Goal: Information Seeking & Learning: Learn about a topic

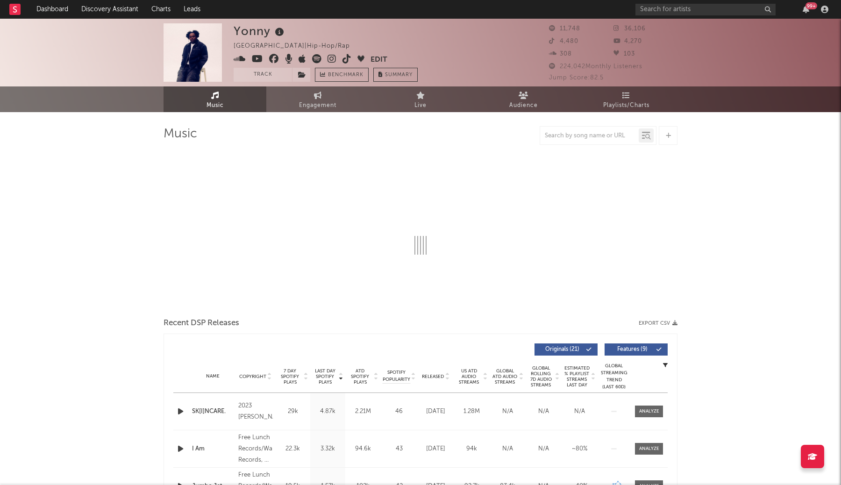
select select "6m"
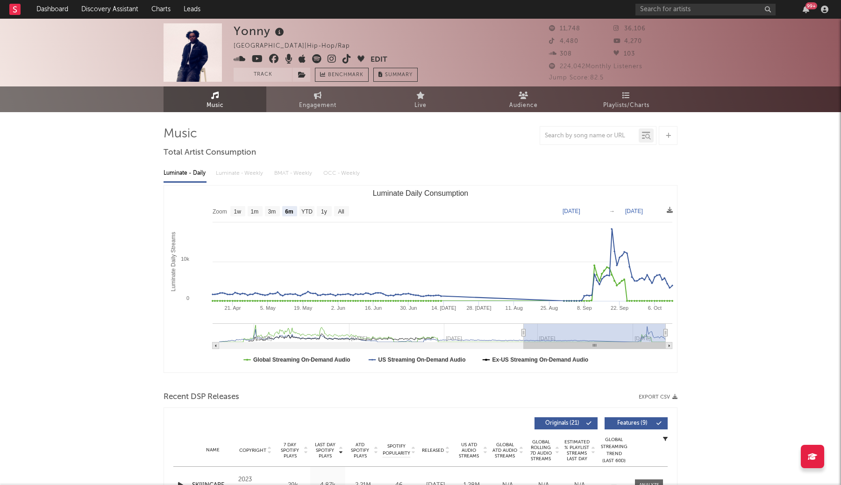
click at [653, 16] on div "99 +" at bounding box center [733, 9] width 196 height 19
click at [663, 10] on input "text" at bounding box center [705, 10] width 140 height 12
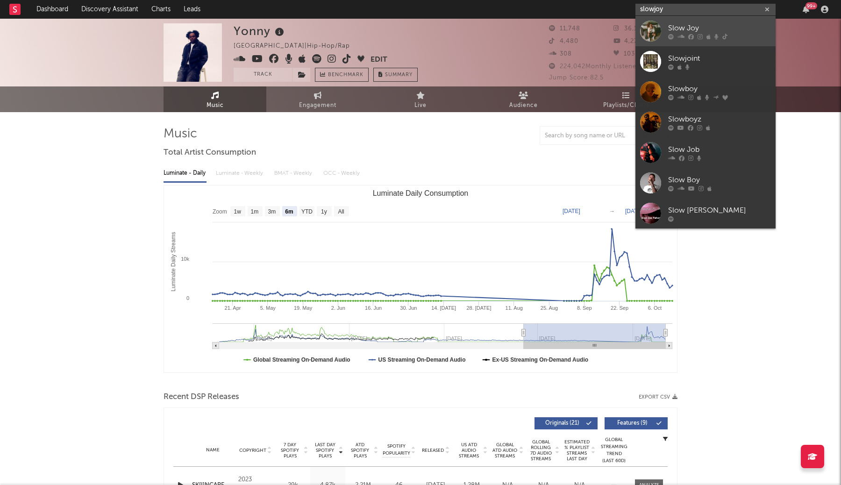
type input "slowjoy"
click at [710, 24] on div "Slow Joy" at bounding box center [719, 27] width 103 height 11
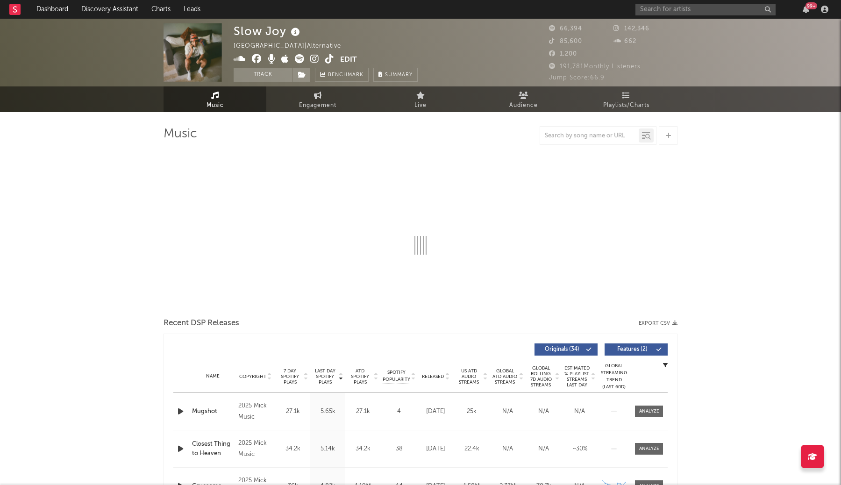
select select "6m"
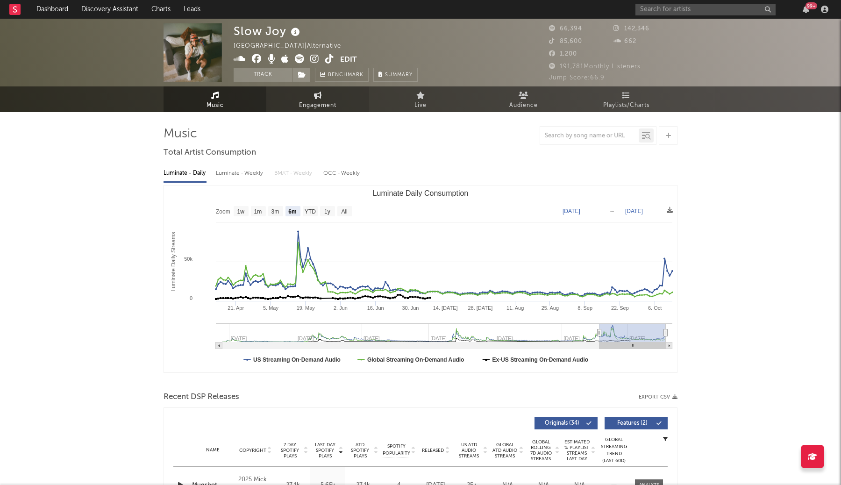
click at [335, 104] on span "Engagement" at bounding box center [317, 105] width 37 height 11
select select "1w"
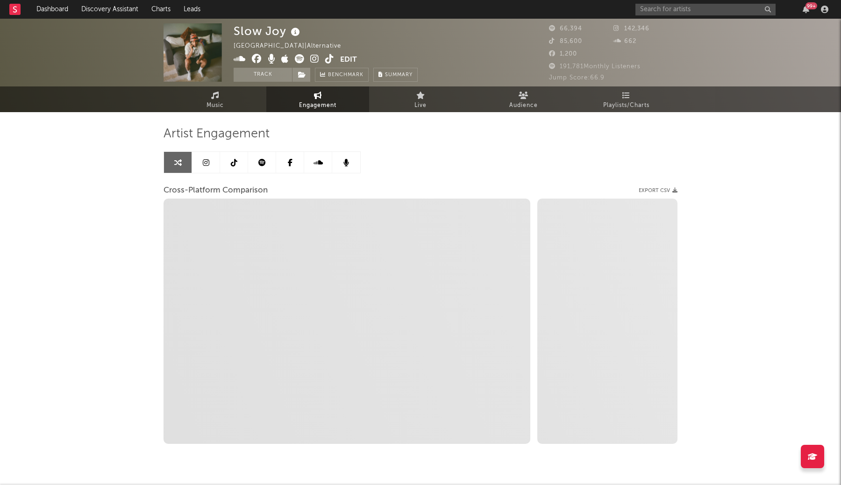
select select "1m"
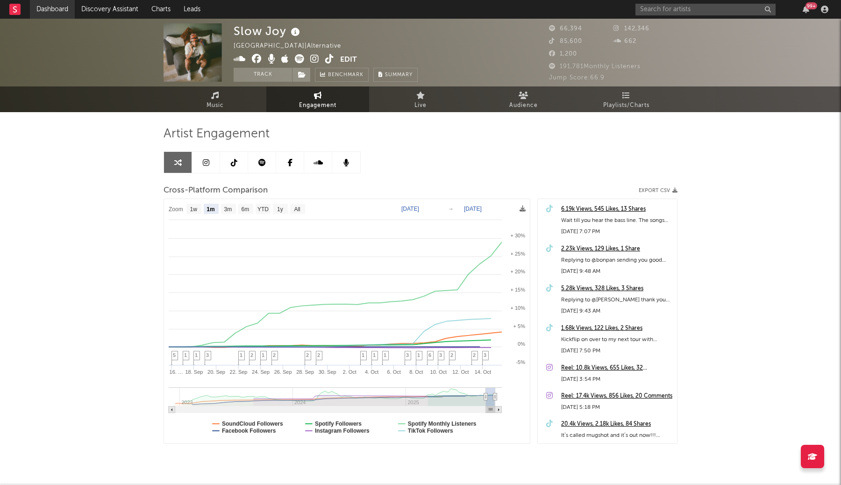
click at [42, 11] on link "Dashboard" at bounding box center [52, 9] width 45 height 19
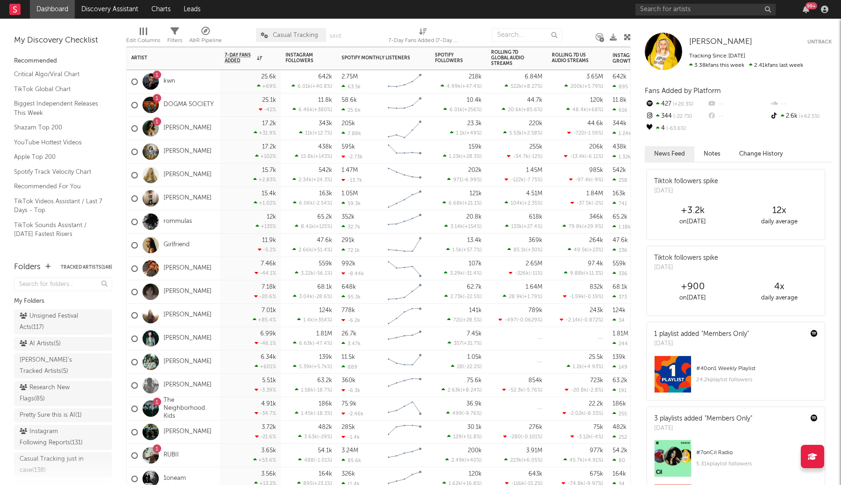
click at [157, 99] on div "1" at bounding box center [157, 99] width 3 height 0
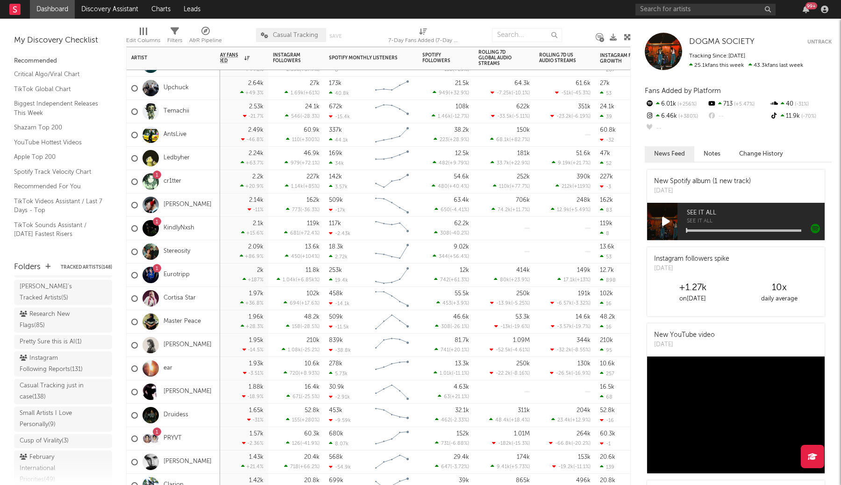
scroll to position [82, 0]
click at [80, 282] on div "Aaron's Tracked Artists ( 5 )" at bounding box center [53, 284] width 66 height 22
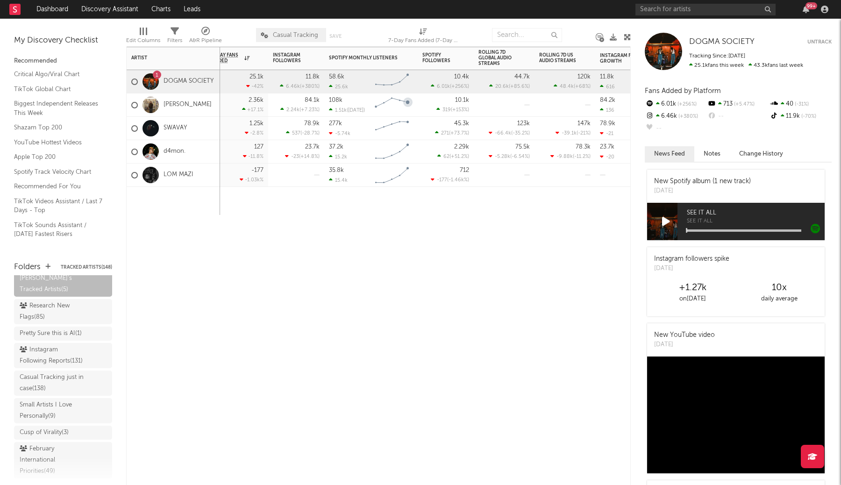
click at [363, 104] on div "108k 1.51k ( Sep 18 )" at bounding box center [350, 104] width 42 height 23
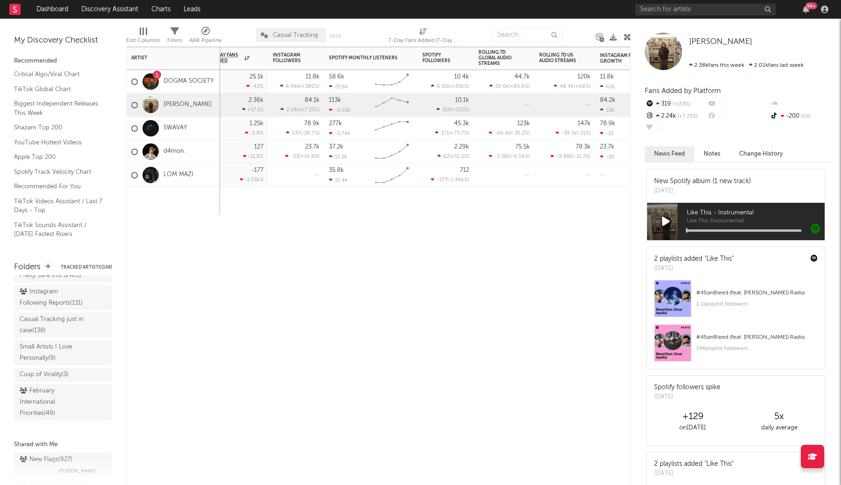
scroll to position [137, 0]
click at [71, 300] on div "Instagram Following Reports ( 131 )" at bounding box center [53, 300] width 66 height 22
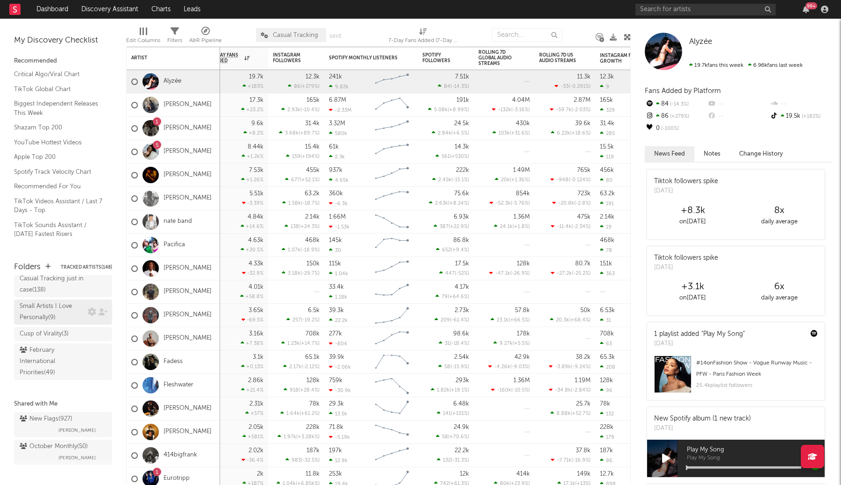
scroll to position [183, 0]
click at [71, 332] on div "Cusp of Virality ( 3 )" at bounding box center [54, 331] width 68 height 11
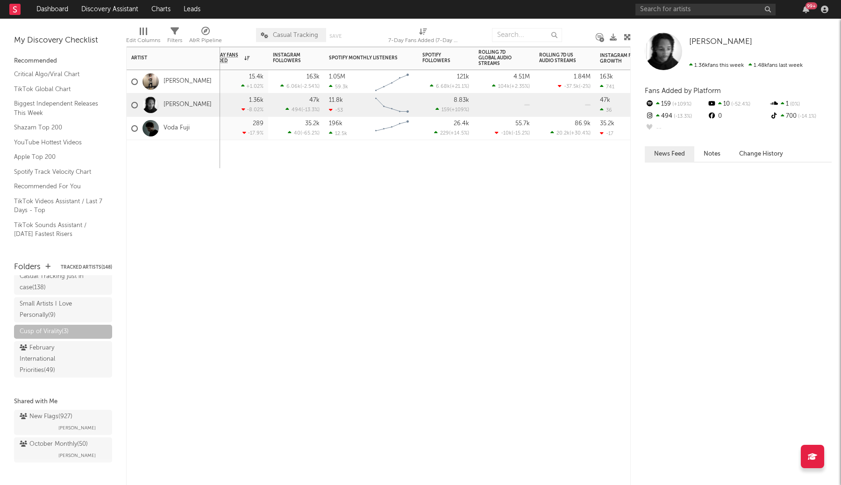
click at [204, 110] on div "Seth Witcher" at bounding box center [173, 104] width 93 height 23
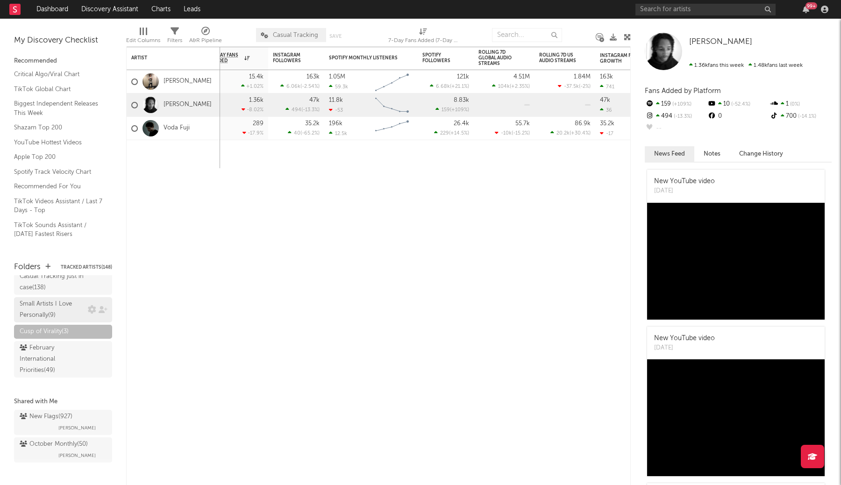
click at [49, 309] on div "Small Artists I Love Personally ( 9 )" at bounding box center [53, 310] width 66 height 22
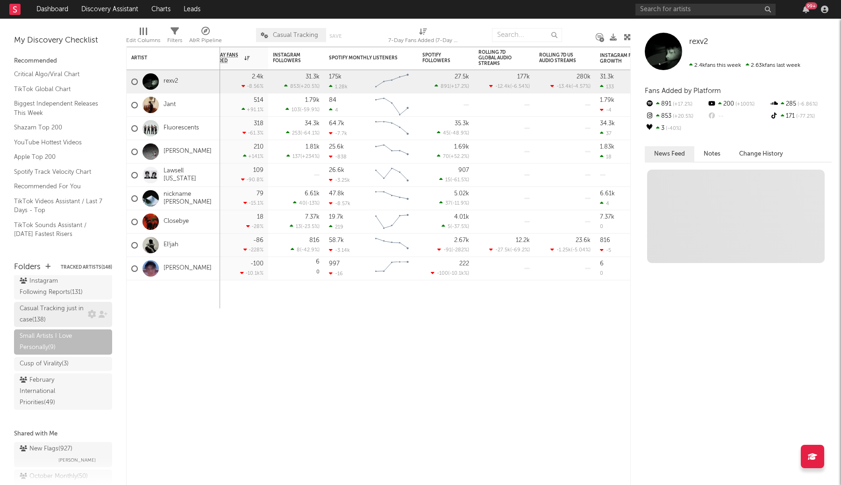
click at [52, 314] on div "Casual Tracking just in case ( 138 )" at bounding box center [53, 314] width 66 height 22
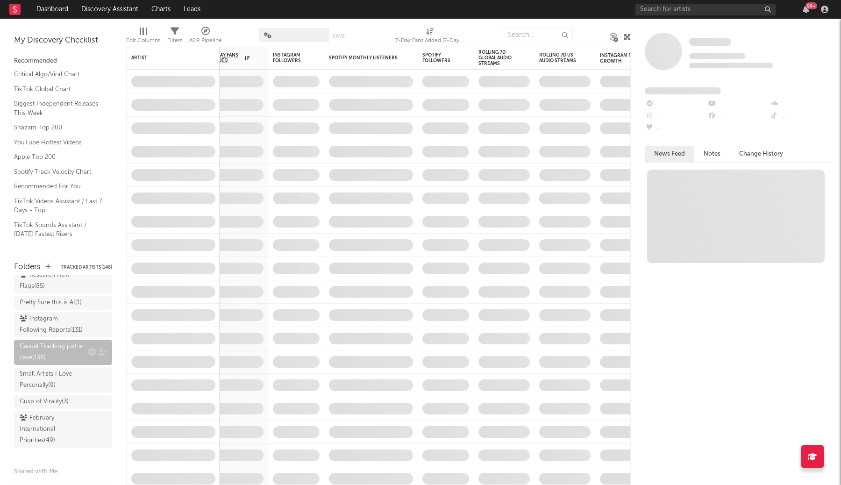
scroll to position [108, 0]
click at [54, 332] on div "Instagram Following Reports ( 131 )" at bounding box center [53, 329] width 66 height 22
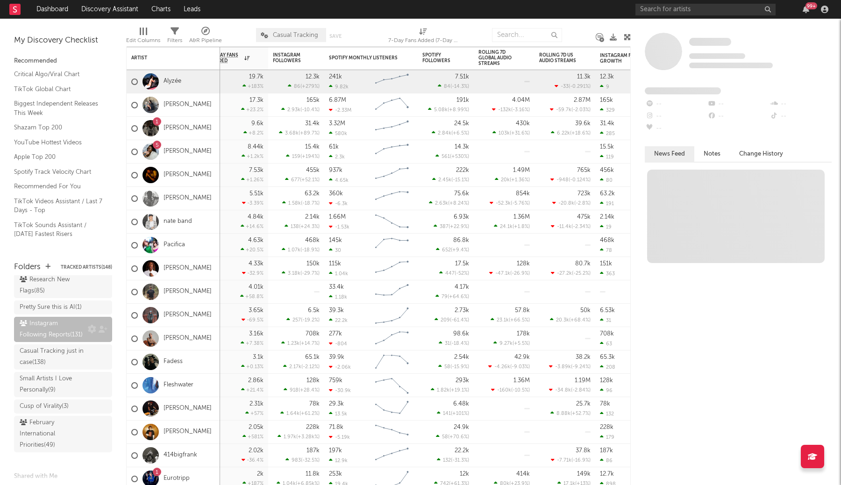
scroll to position [67, 0]
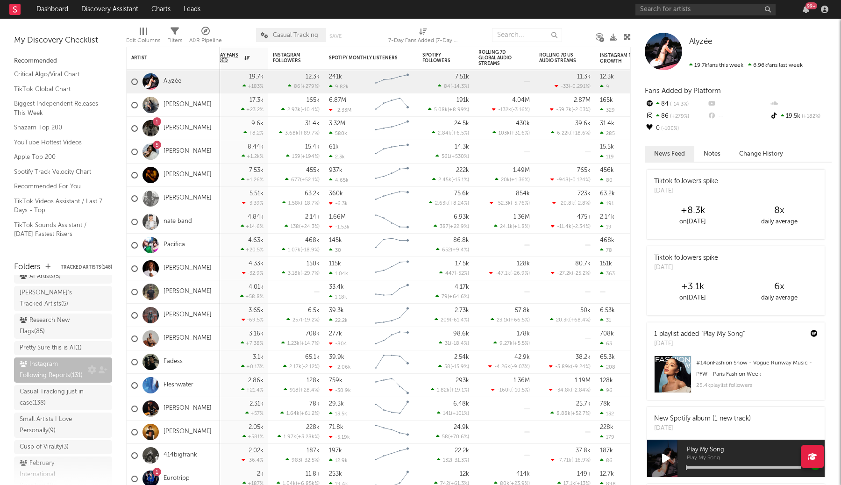
click at [54, 332] on div "Research New Flags ( 85 )" at bounding box center [53, 326] width 66 height 22
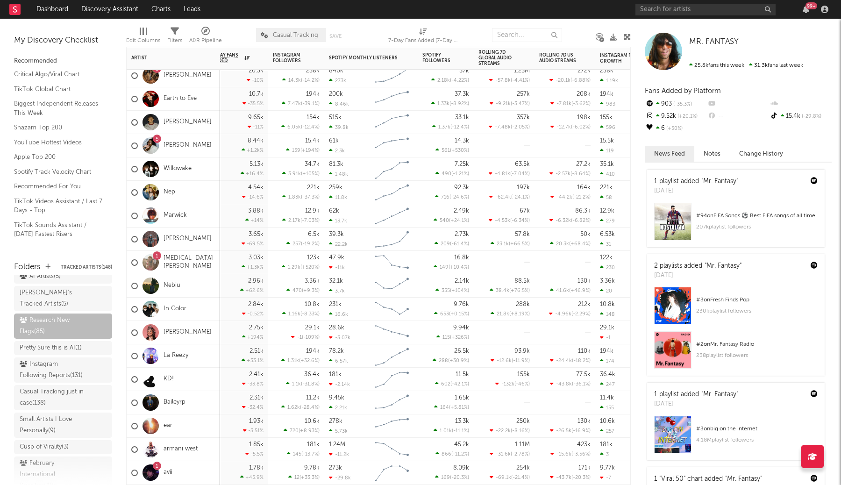
click at [194, 149] on div "5 Chrissi" at bounding box center [173, 145] width 93 height 23
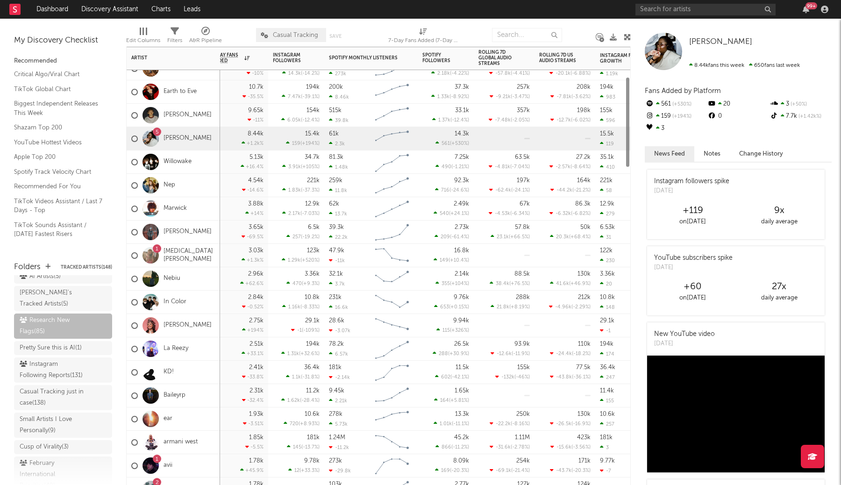
click at [199, 167] on div "Willowake" at bounding box center [173, 161] width 93 height 23
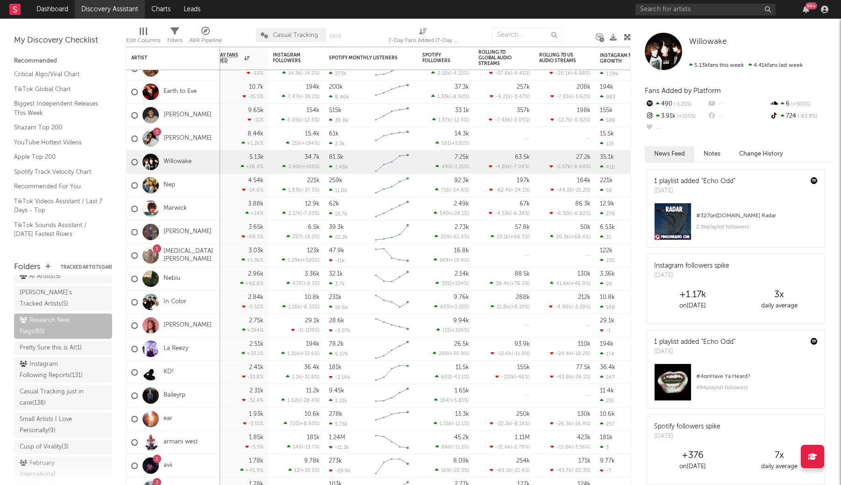
click at [109, 9] on link "Discovery Assistant" at bounding box center [110, 9] width 70 height 19
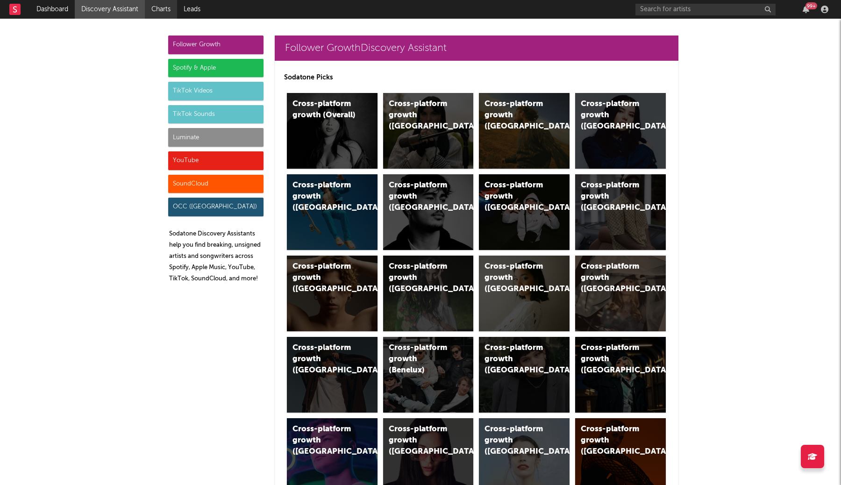
click at [157, 18] on link "Charts" at bounding box center [161, 9] width 32 height 19
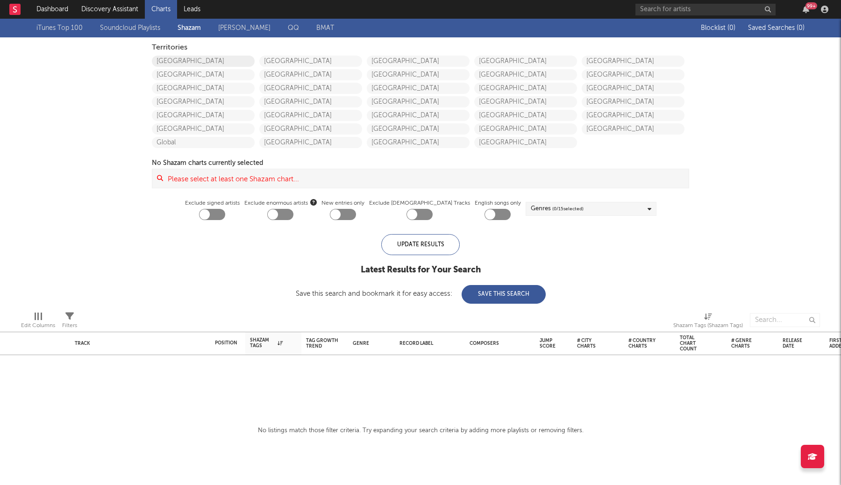
click at [221, 64] on link "[GEOGRAPHIC_DATA]" at bounding box center [203, 61] width 103 height 11
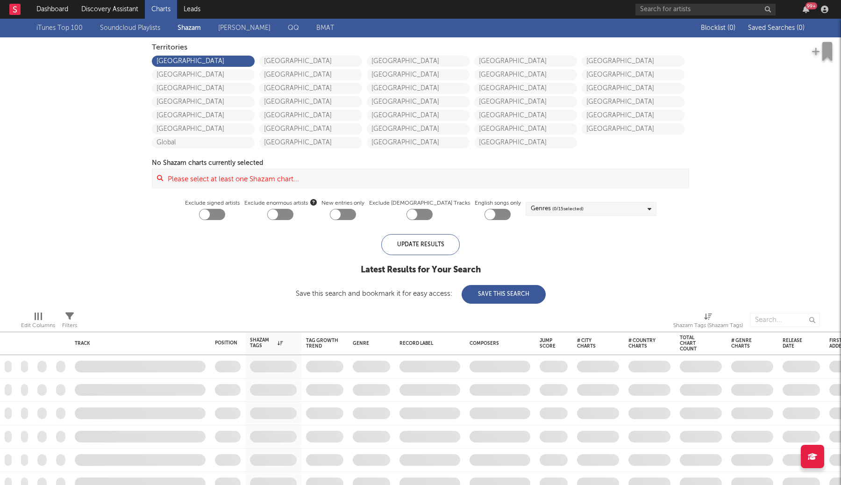
checkbox input "true"
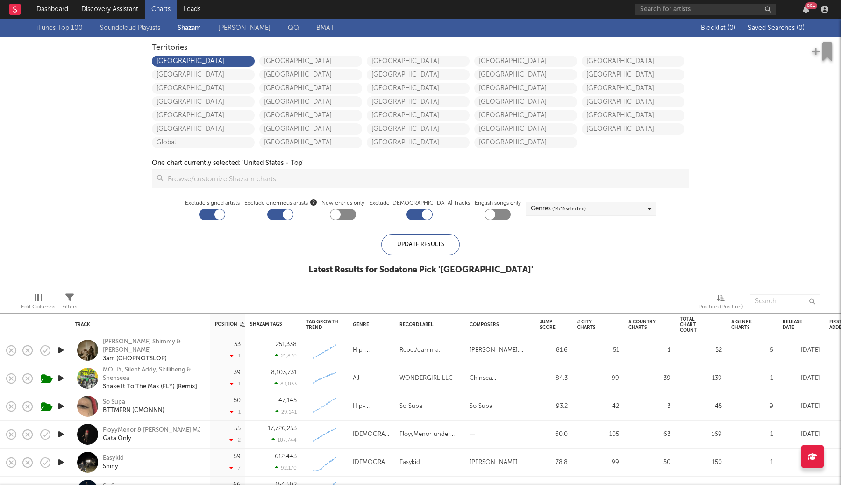
click at [222, 63] on link "[GEOGRAPHIC_DATA]" at bounding box center [203, 61] width 103 height 11
click at [207, 117] on link "Japan" at bounding box center [203, 115] width 103 height 11
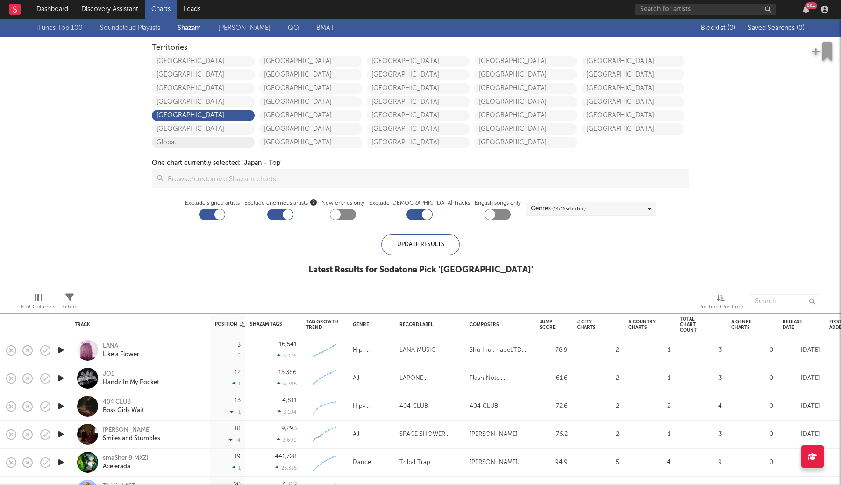
click at [243, 142] on link "Global" at bounding box center [203, 142] width 103 height 11
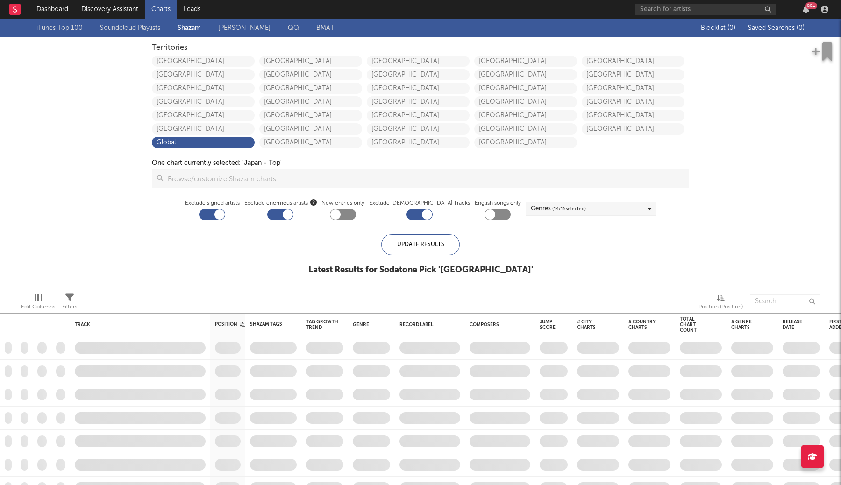
checkbox input "true"
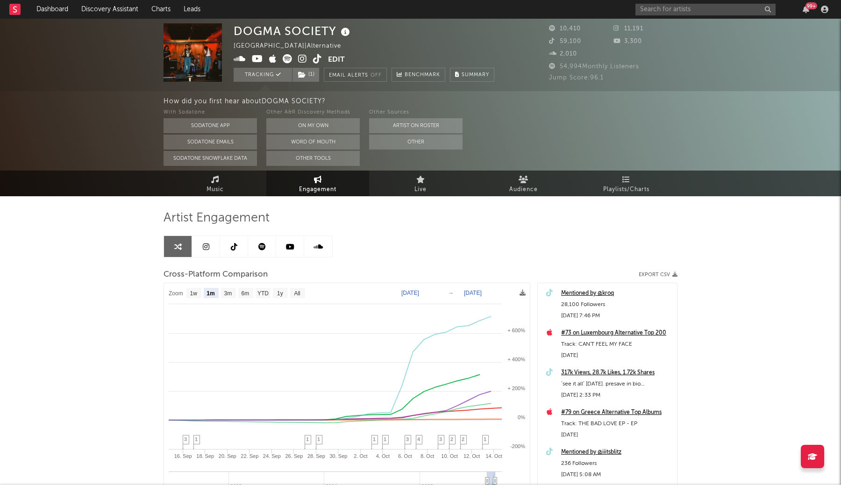
select select "1m"
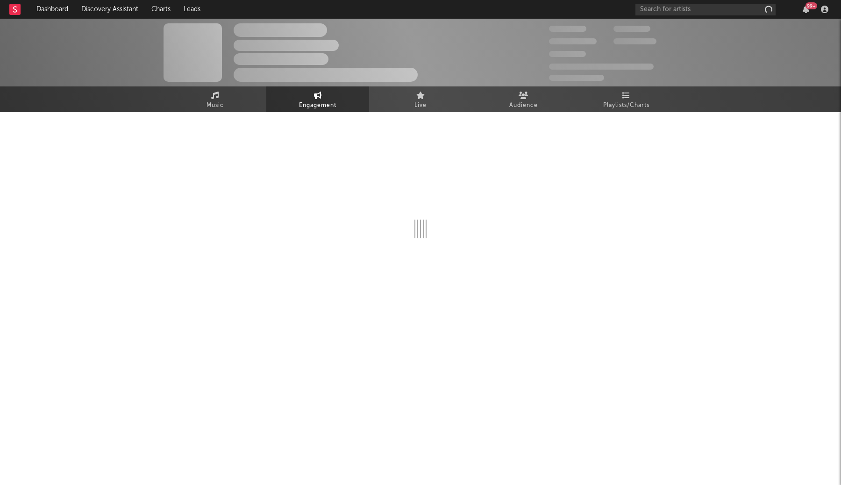
select select "1w"
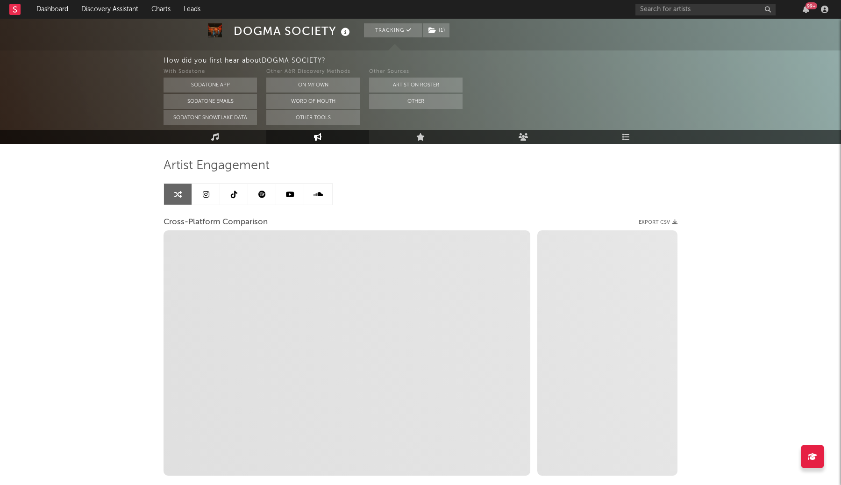
scroll to position [62, 0]
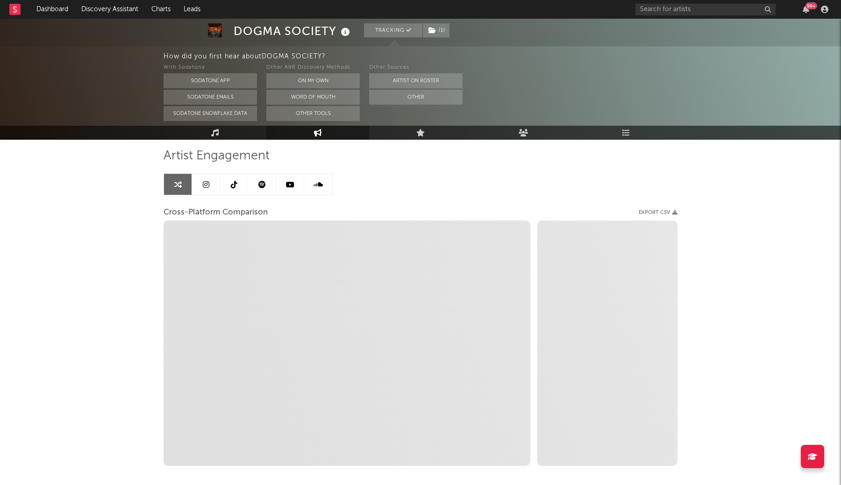
select select "1m"
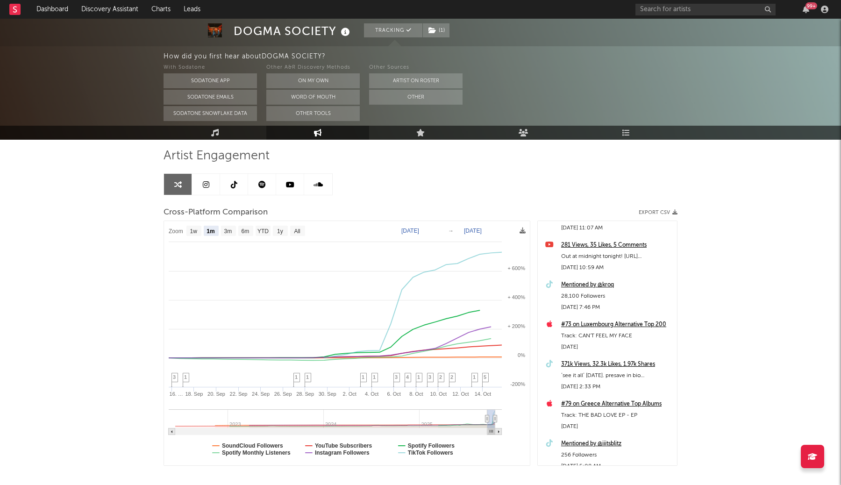
scroll to position [0, 0]
